Goal: Transaction & Acquisition: Purchase product/service

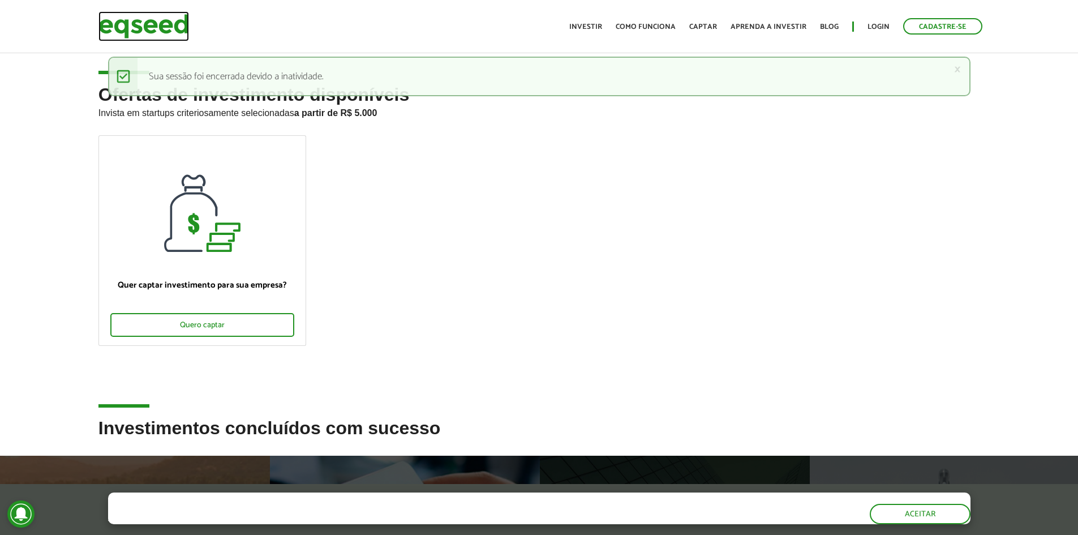
click at [156, 23] on img at bounding box center [143, 26] width 91 height 30
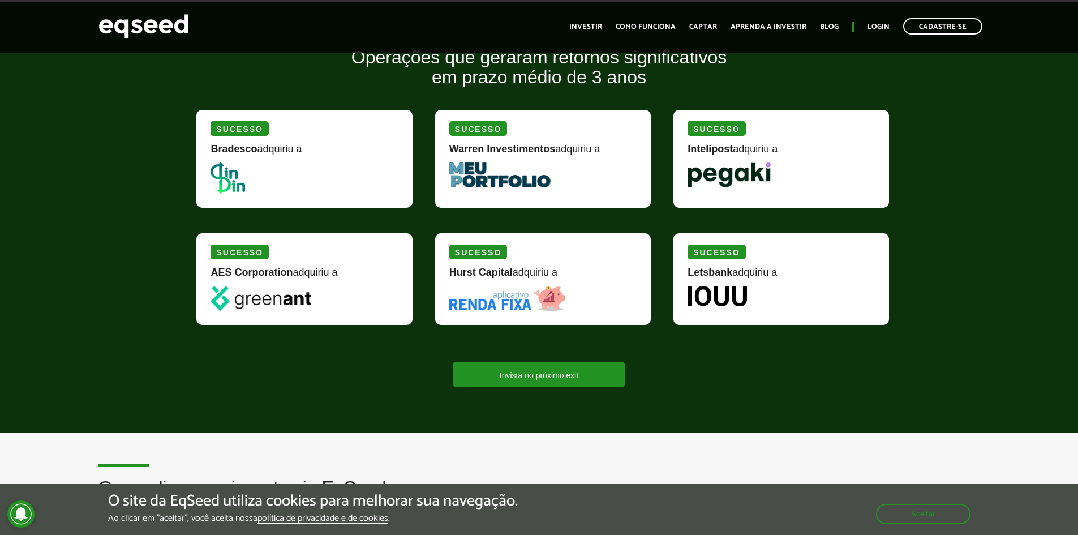
scroll to position [1019, 0]
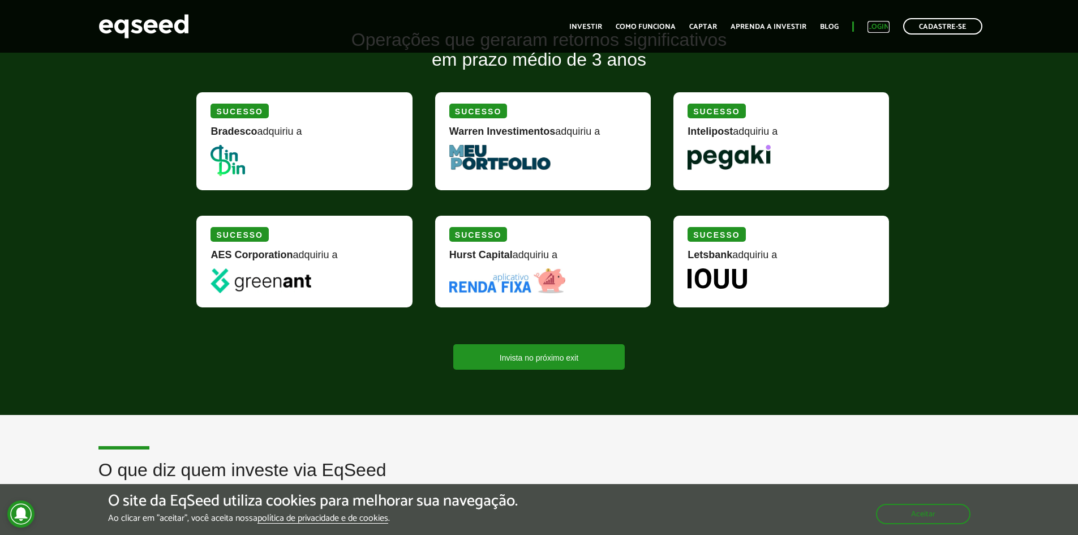
click at [869, 28] on link "Login" at bounding box center [878, 26] width 22 height 7
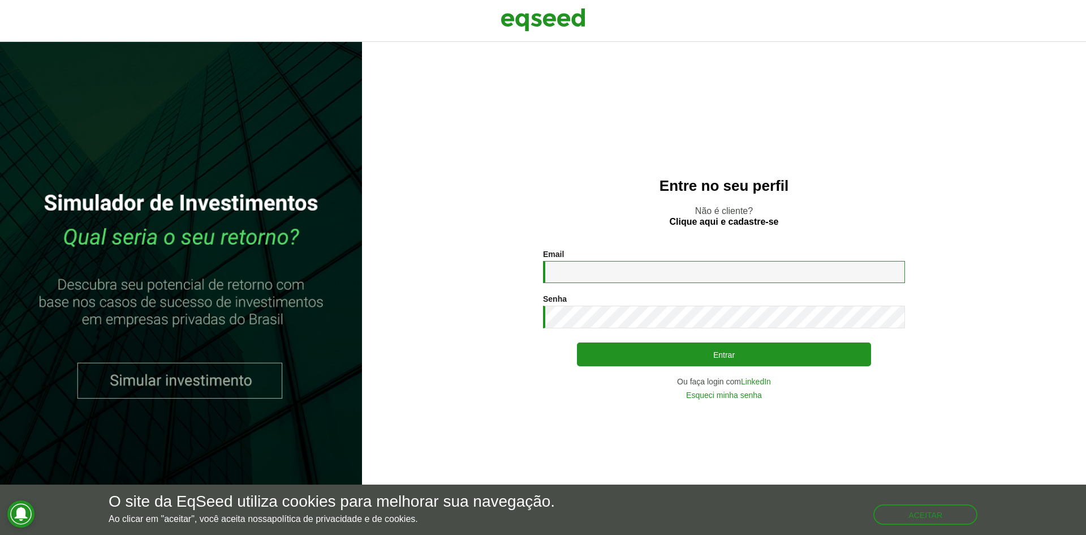
click at [626, 276] on input "Email *" at bounding box center [724, 272] width 362 height 22
type input "**********"
click at [577, 342] on button "Entrar" at bounding box center [724, 354] width 294 height 24
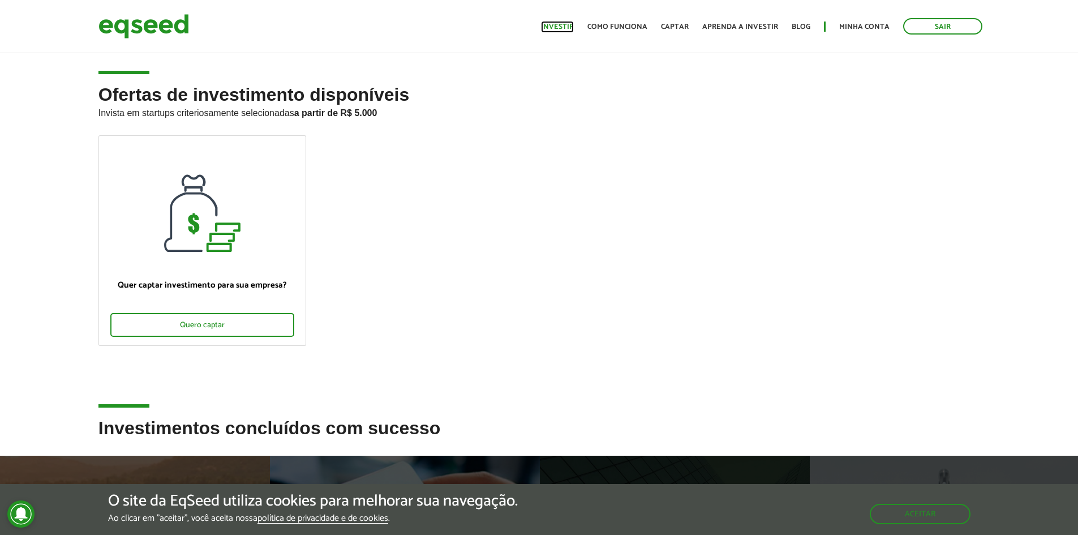
click at [564, 24] on link "Investir" at bounding box center [557, 26] width 33 height 7
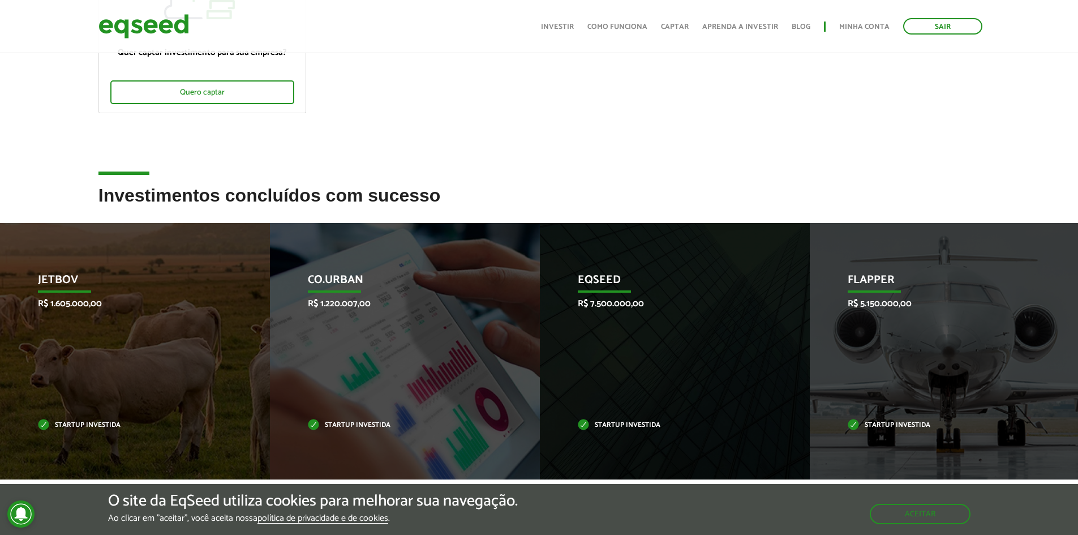
scroll to position [340, 0]
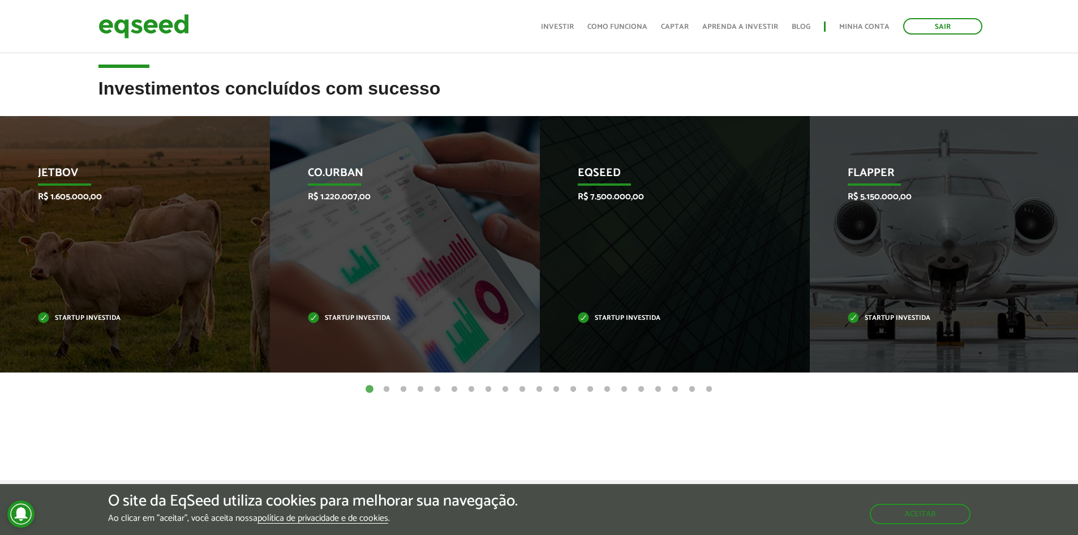
click at [387, 390] on button "2" at bounding box center [386, 389] width 11 height 11
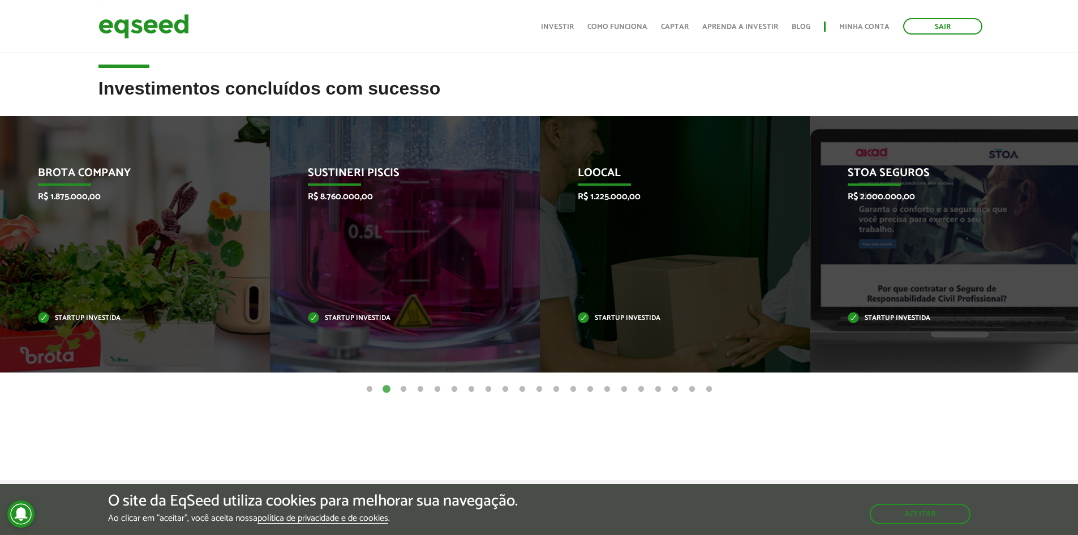
click at [402, 392] on button "3" at bounding box center [403, 389] width 11 height 11
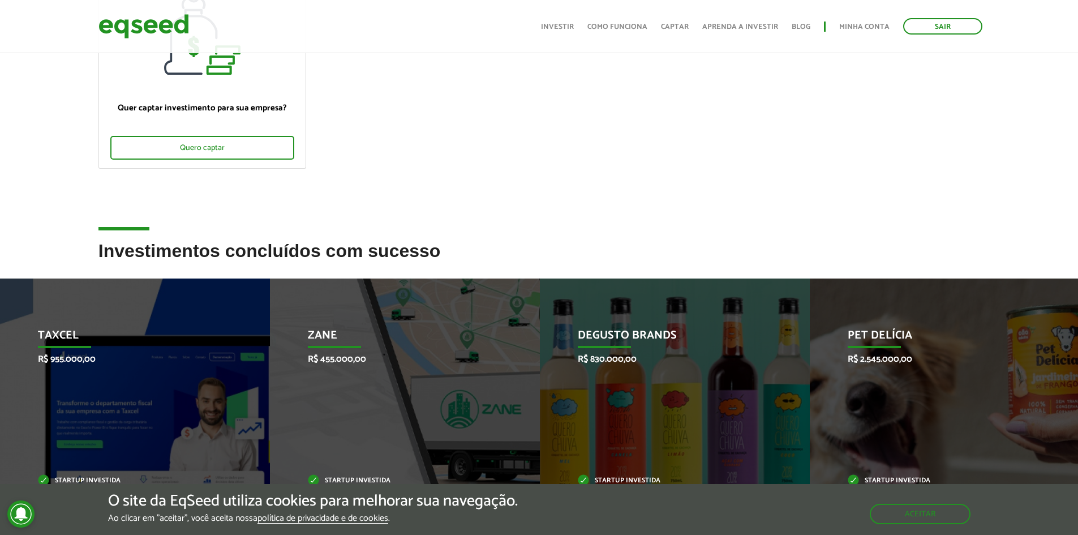
scroll to position [0, 0]
